Goal: Find contact information: Obtain details needed to contact an individual or organization

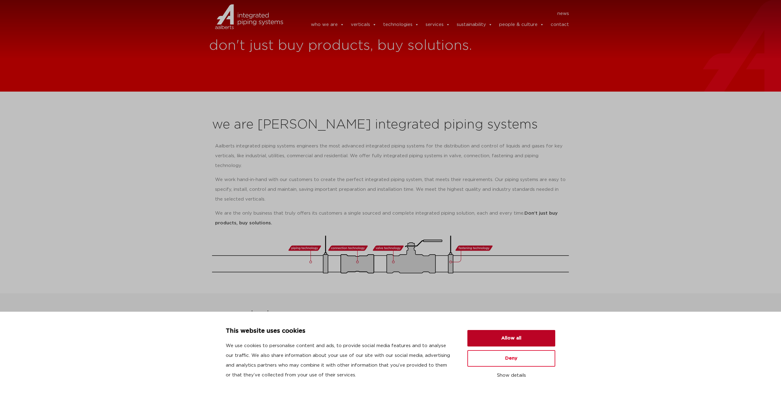
click at [507, 338] on button "Allow all" at bounding box center [512, 338] width 88 height 16
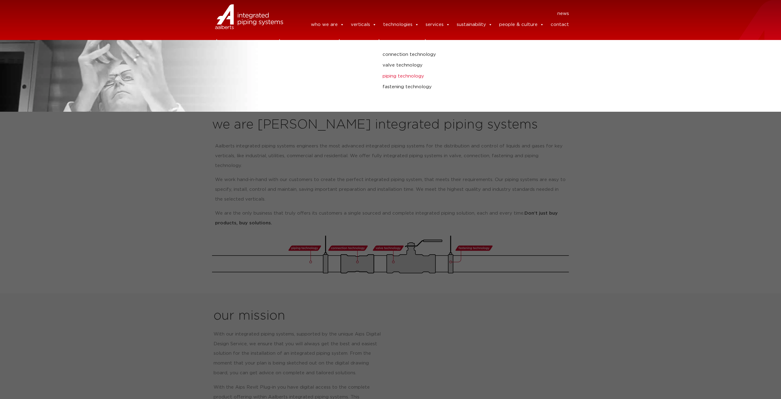
click at [411, 76] on link "piping technology" at bounding box center [529, 76] width 293 height 8
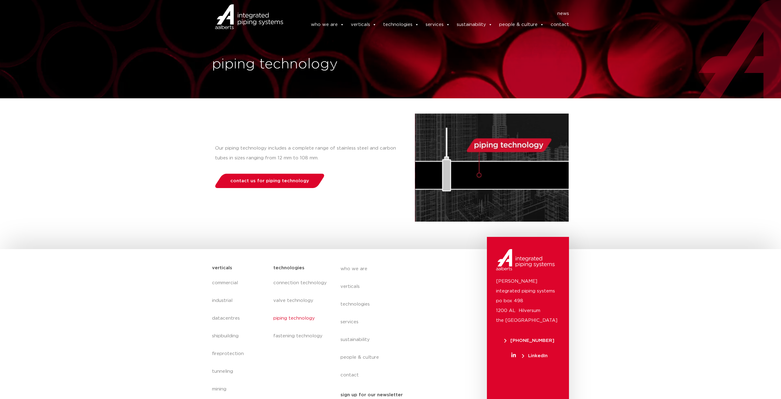
click at [564, 24] on link "contact" at bounding box center [560, 25] width 18 height 12
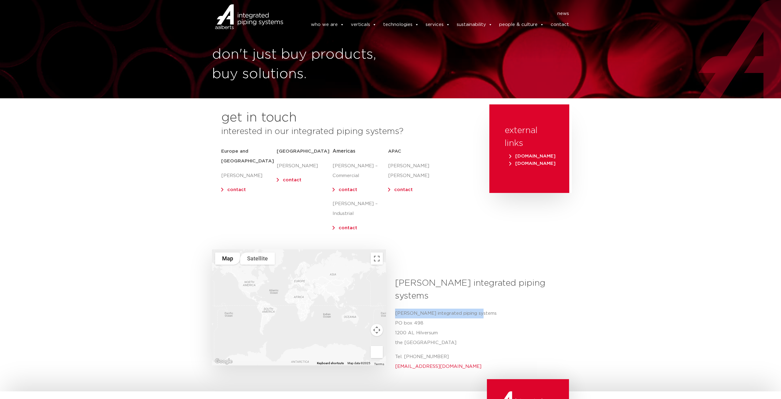
drag, startPoint x: 395, startPoint y: 292, endPoint x: 475, endPoint y: 291, distance: 79.3
click at [475, 309] on p "[PERSON_NAME] integrated piping systems [STREET_ADDRESS]" at bounding box center [479, 328] width 169 height 39
click at [616, 274] on section "To navigate the map with touch gestures double-tap and hold your finger on the …" at bounding box center [390, 326] width 781 height 105
